Goal: Find specific page/section: Find specific page/section

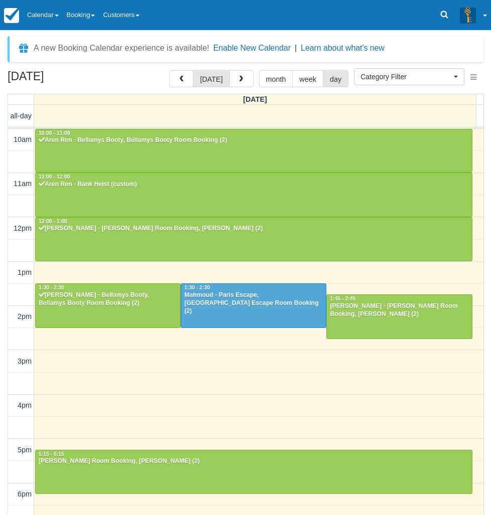
select select
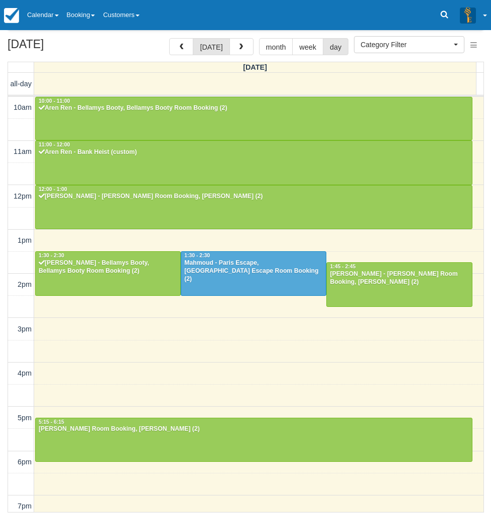
scroll to position [133, 0]
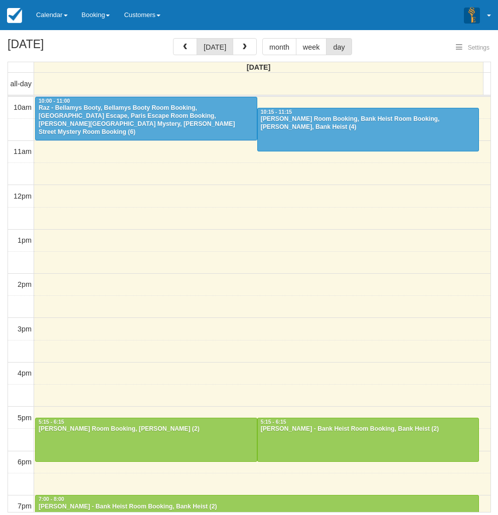
select select
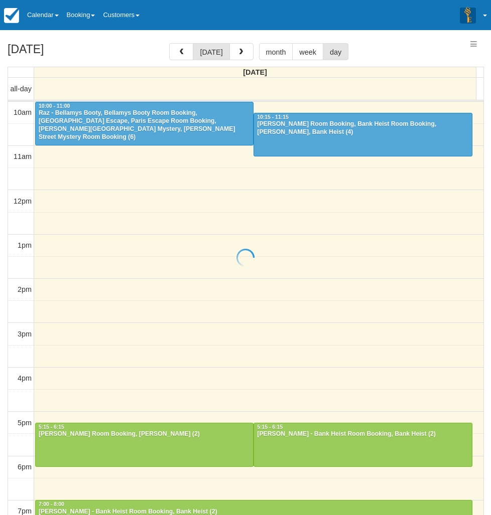
scroll to position [5, 0]
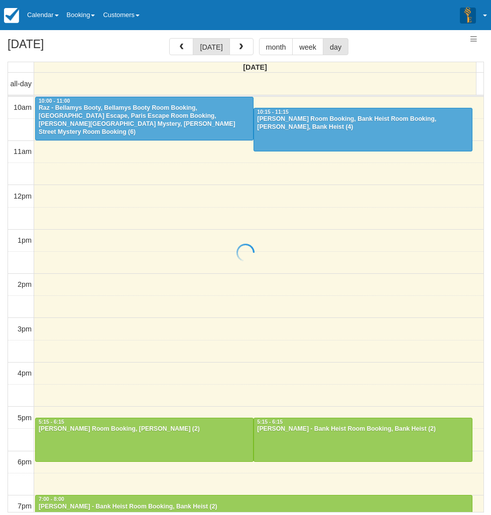
select select
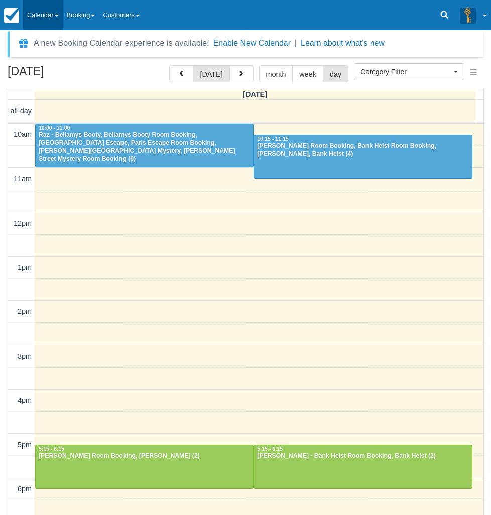
click at [48, 7] on link "Calendar" at bounding box center [43, 15] width 40 height 30
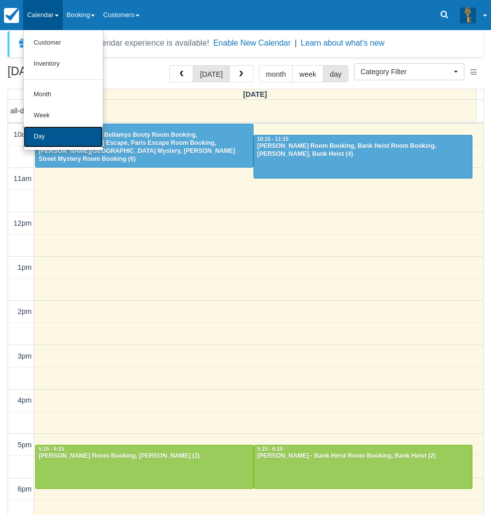
click at [68, 139] on link "Day" at bounding box center [63, 136] width 79 height 21
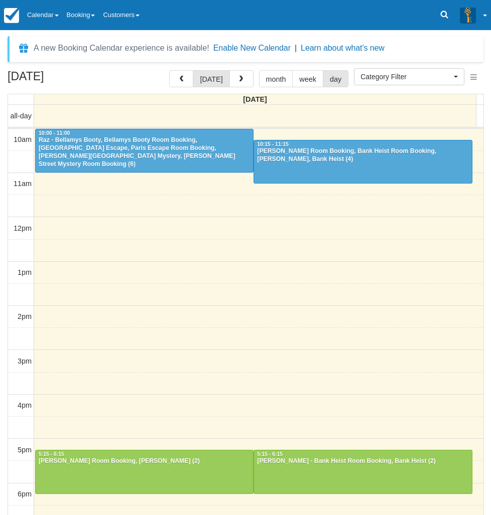
select select
